Goal: Find specific page/section: Find specific page/section

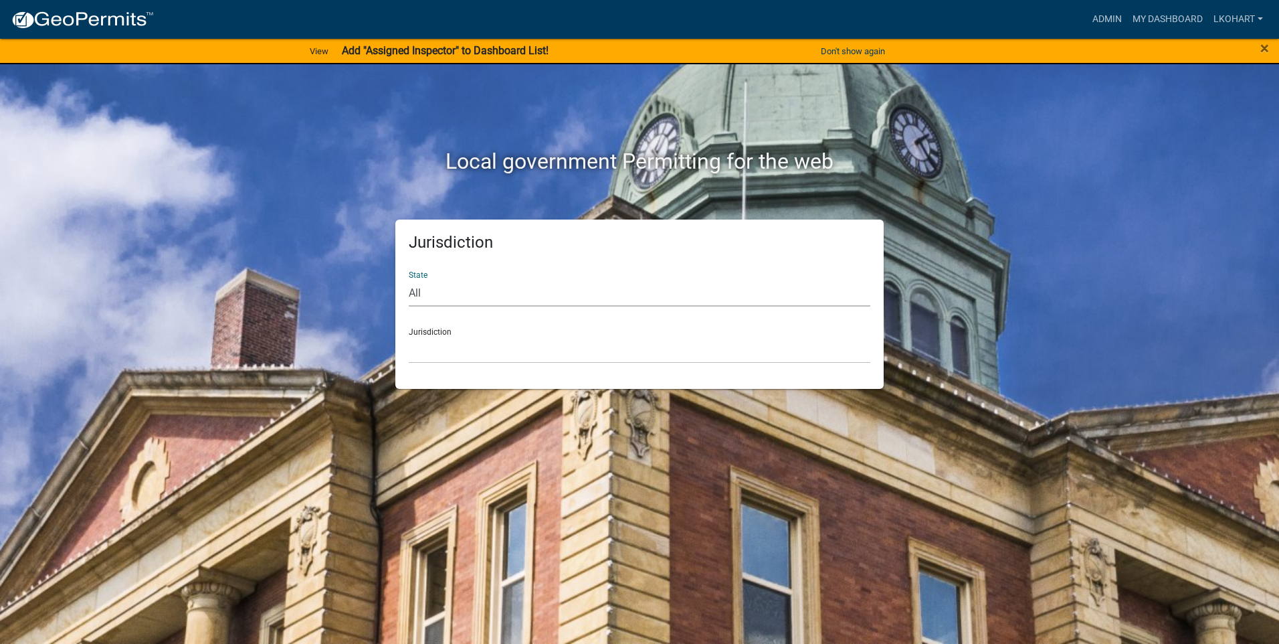
click at [455, 288] on select "All [US_STATE] [US_STATE] [US_STATE] [US_STATE] [US_STATE] [US_STATE] [US_STATE…" at bounding box center [640, 292] width 462 height 27
select select "[US_STATE]"
click at [409, 279] on select "All [US_STATE] [US_STATE] [US_STATE] [US_STATE] [US_STATE] [US_STATE] [US_STATE…" at bounding box center [640, 292] width 462 height 27
click at [466, 339] on select "[GEOGRAPHIC_DATA], [US_STATE] [GEOGRAPHIC_DATA], [US_STATE] [GEOGRAPHIC_DATA], …" at bounding box center [640, 349] width 462 height 27
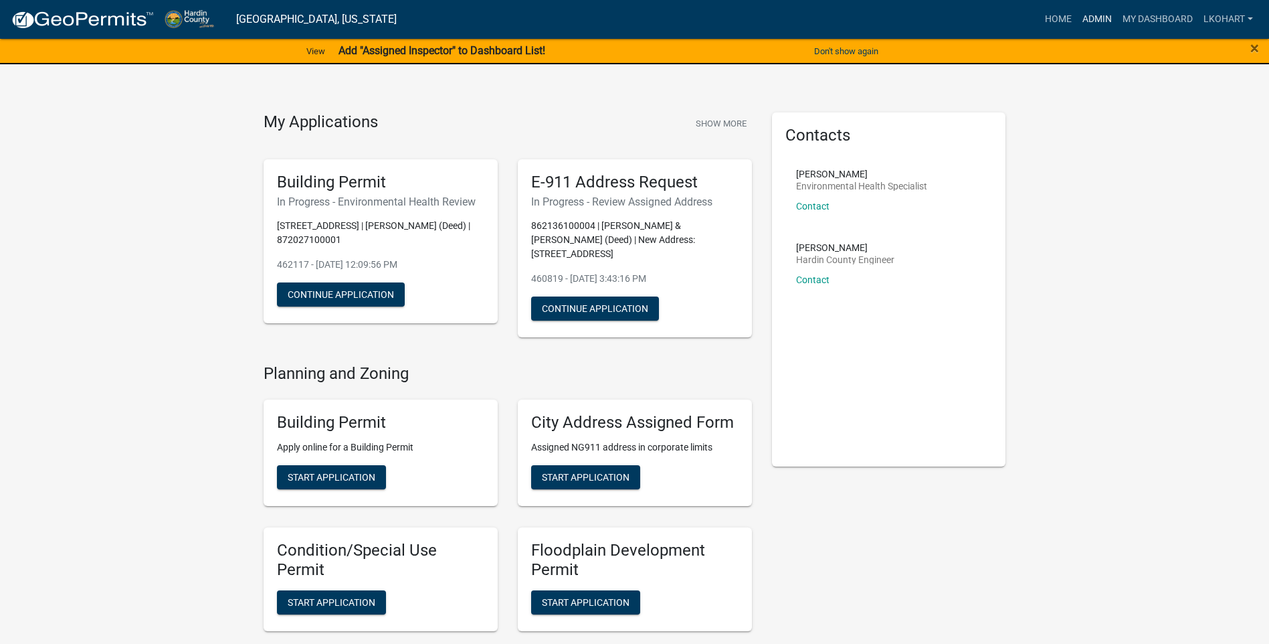
click at [1097, 22] on link "Admin" at bounding box center [1097, 19] width 40 height 25
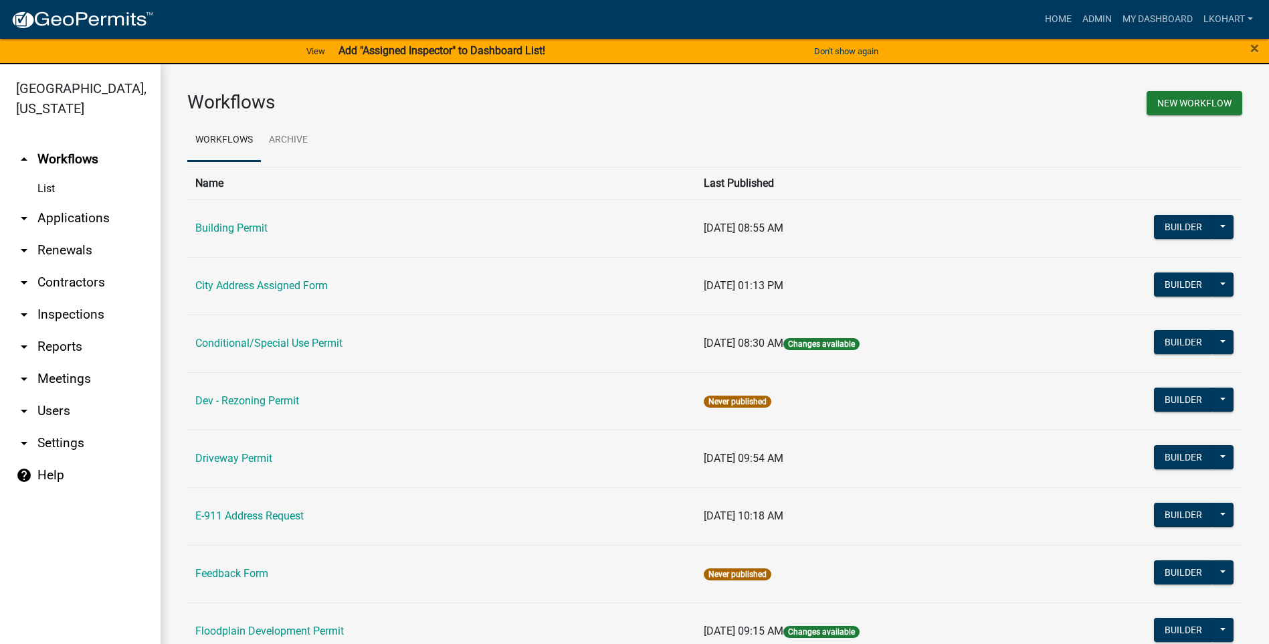
click at [222, 226] on link "Building Permit" at bounding box center [231, 227] width 72 height 13
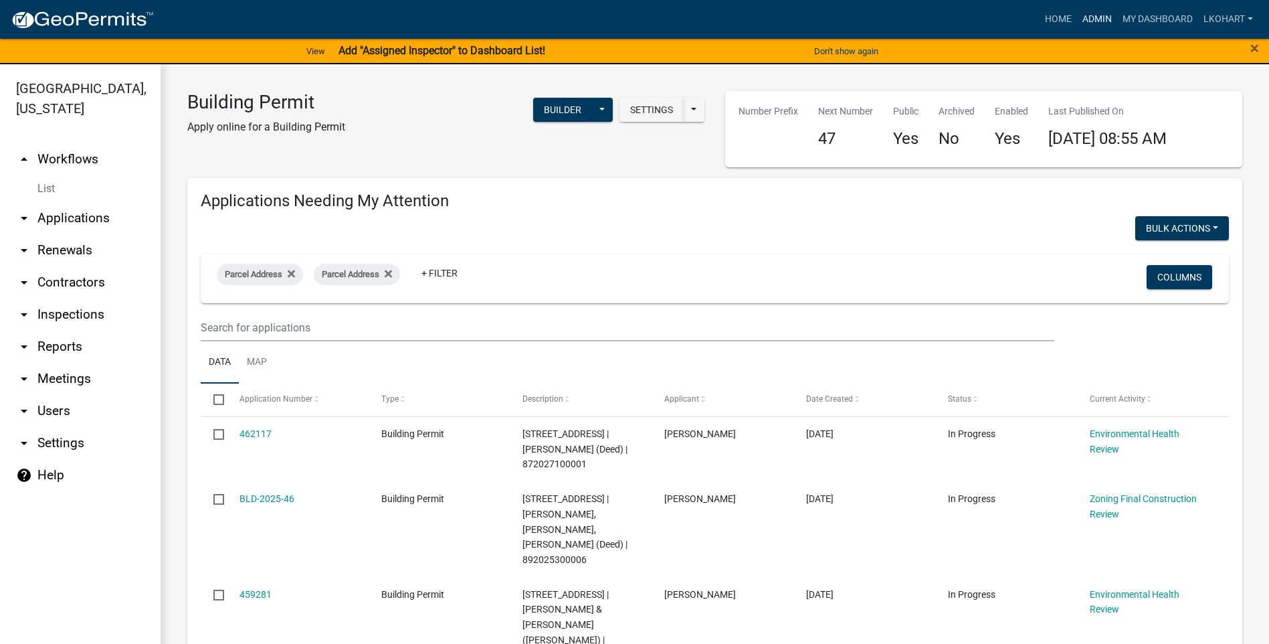
click at [1098, 16] on link "Admin" at bounding box center [1097, 19] width 40 height 25
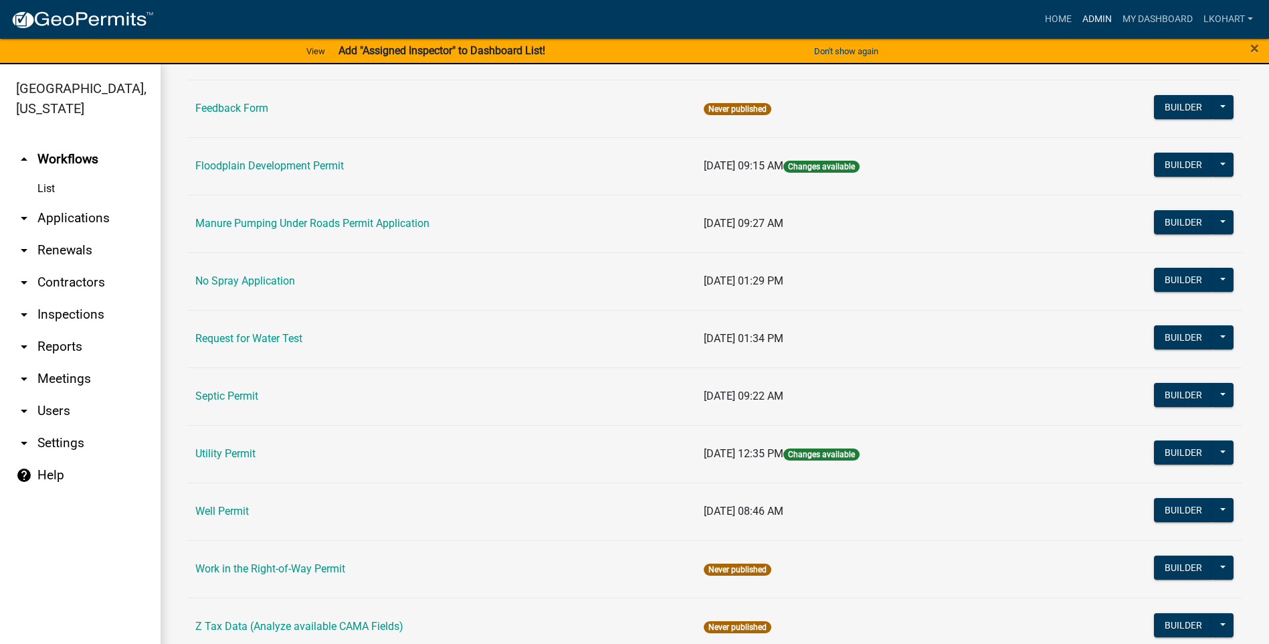
scroll to position [468, 0]
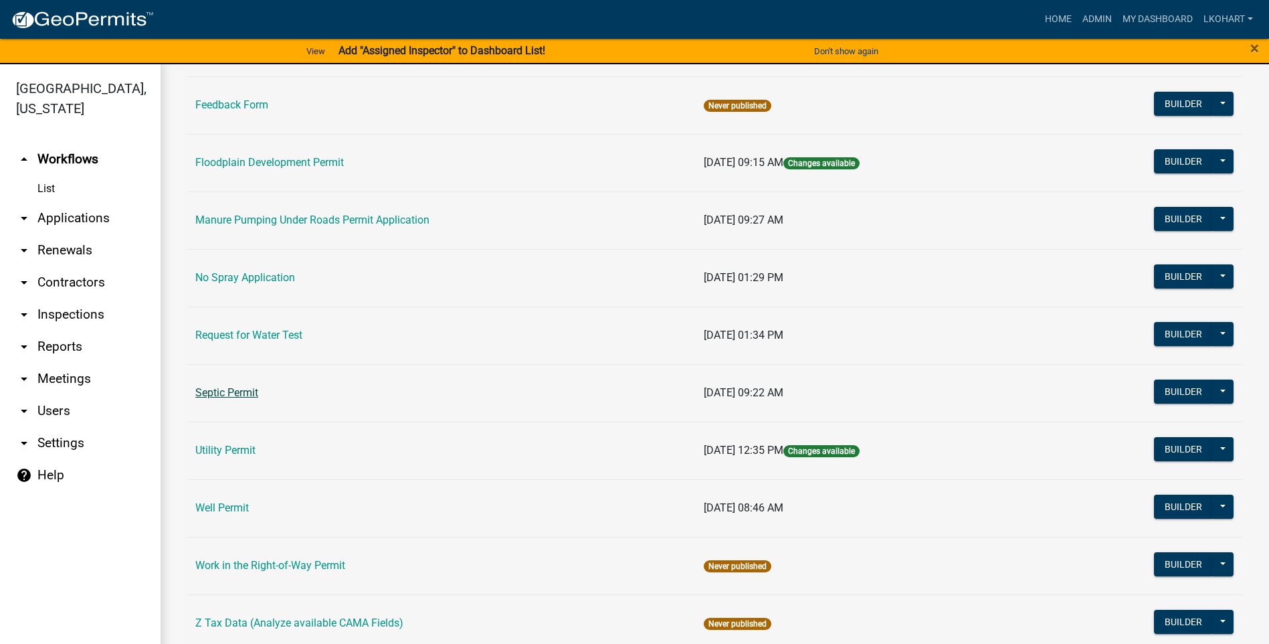
click at [222, 392] on link "Septic Permit" at bounding box center [226, 392] width 63 height 13
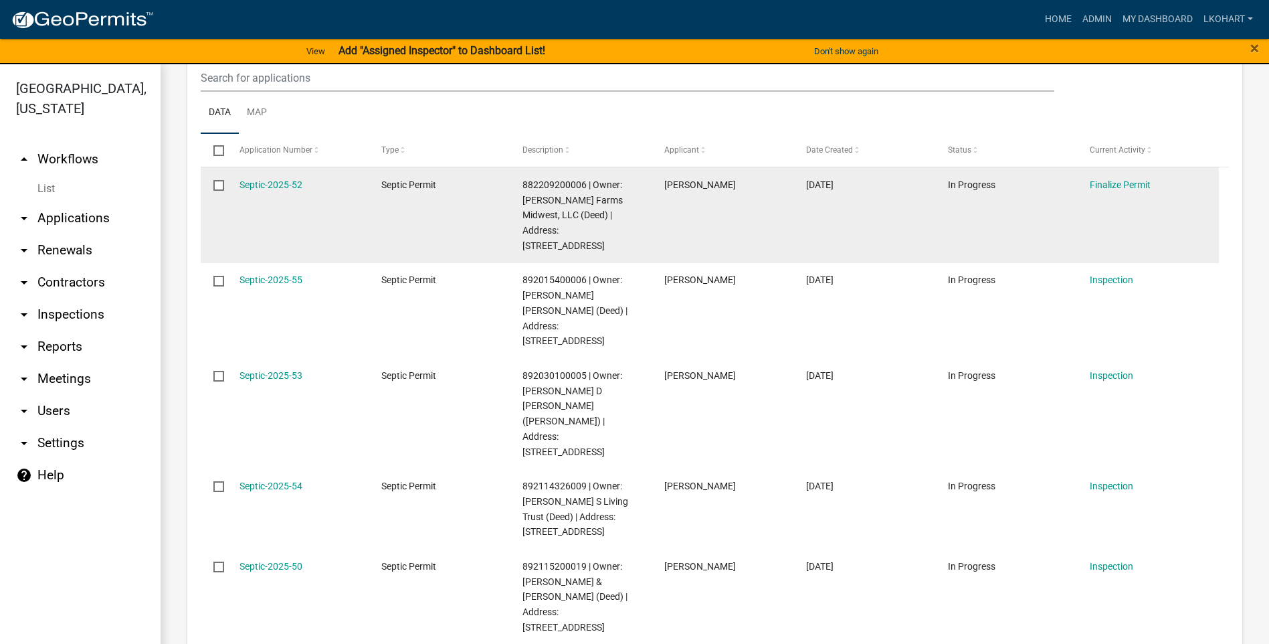
scroll to position [334, 0]
